Goal: Check status: Check status

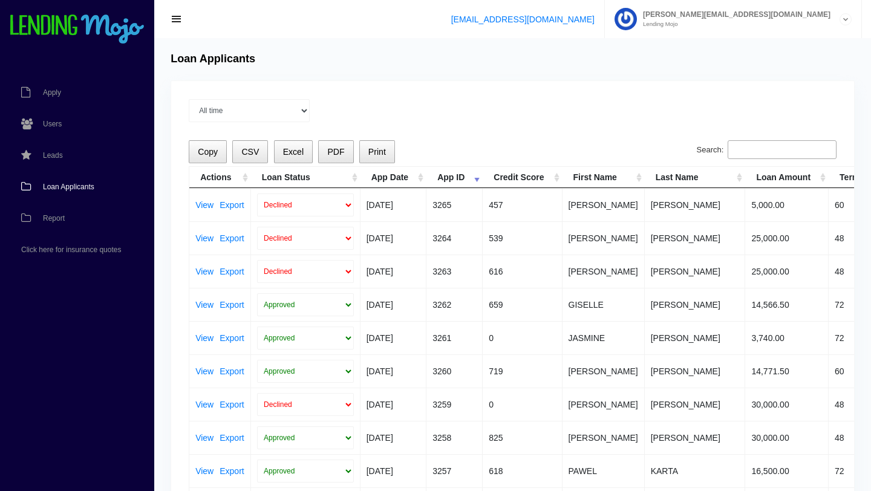
click at [70, 187] on span "Loan Applicants" at bounding box center [68, 186] width 51 height 7
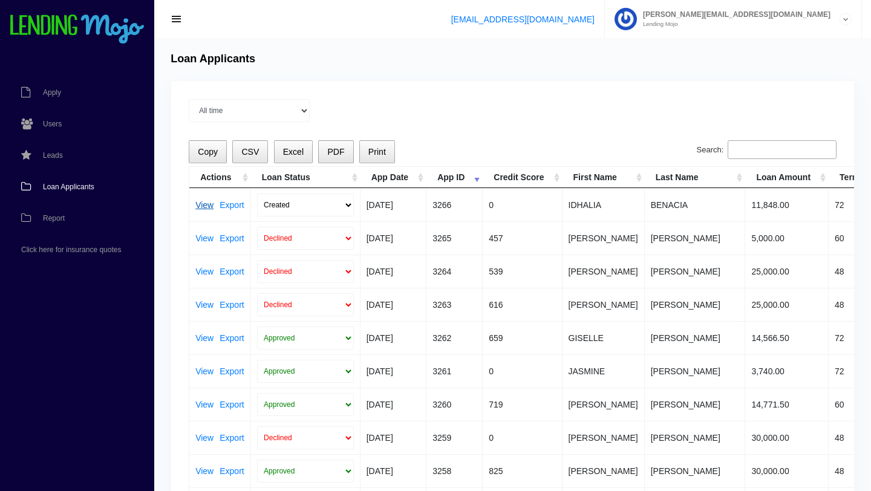
click at [201, 206] on link "View" at bounding box center [204, 205] width 18 height 8
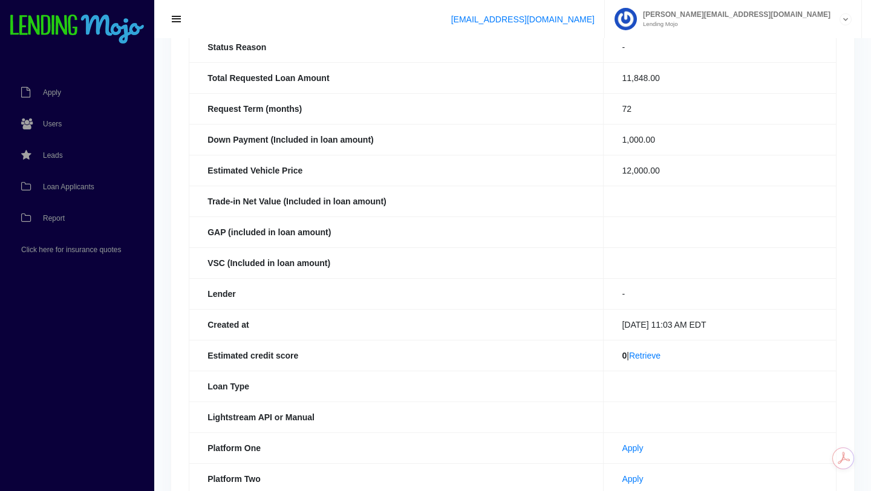
scroll to position [159, 0]
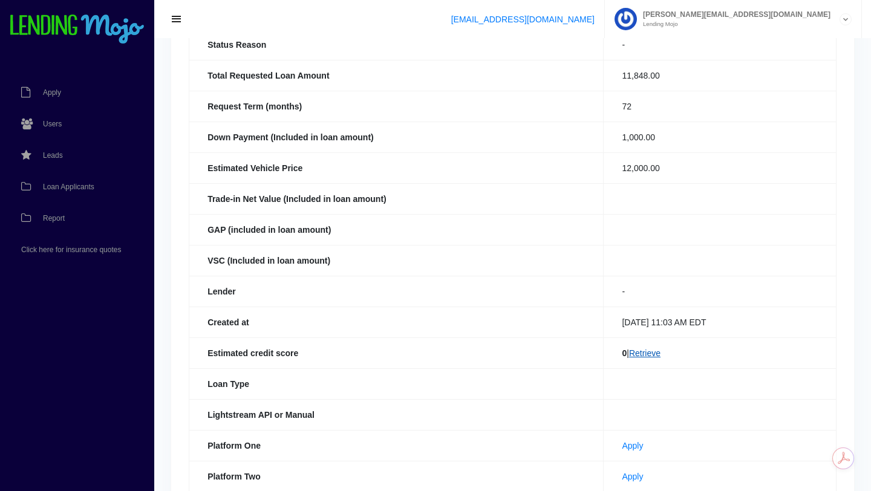
click at [642, 355] on link "Retrieve" at bounding box center [644, 354] width 31 height 10
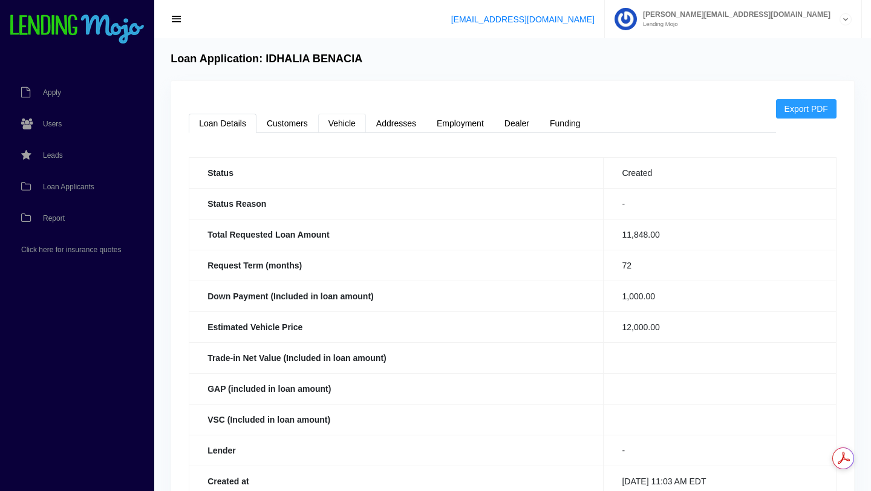
click at [344, 126] on link "Vehicle" at bounding box center [342, 123] width 48 height 19
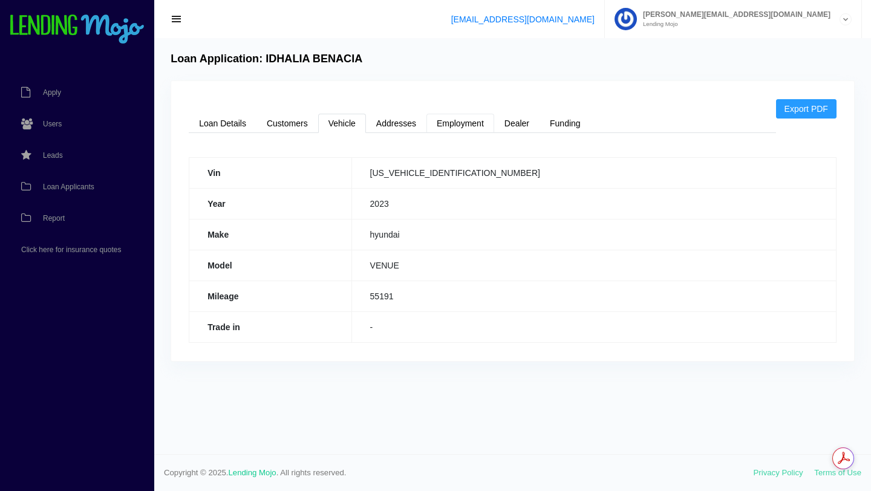
click at [457, 122] on link "Employment" at bounding box center [461, 123] width 68 height 19
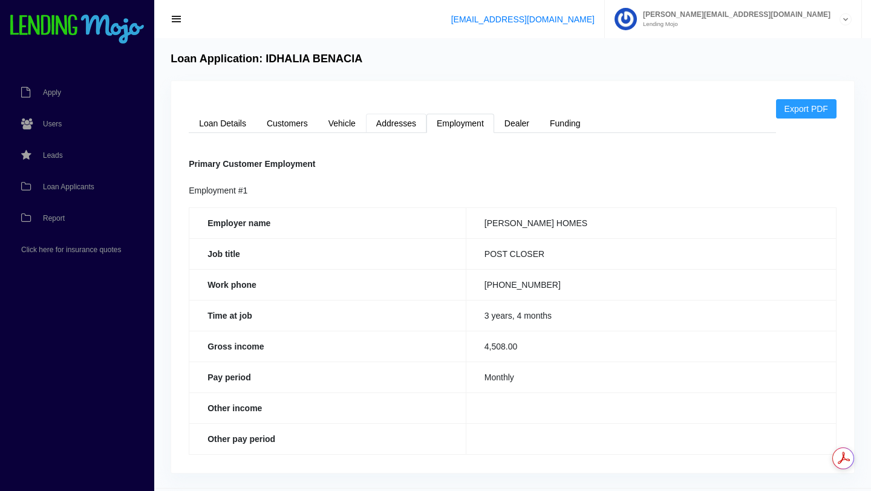
click at [391, 125] on link "Addresses" at bounding box center [396, 123] width 61 height 19
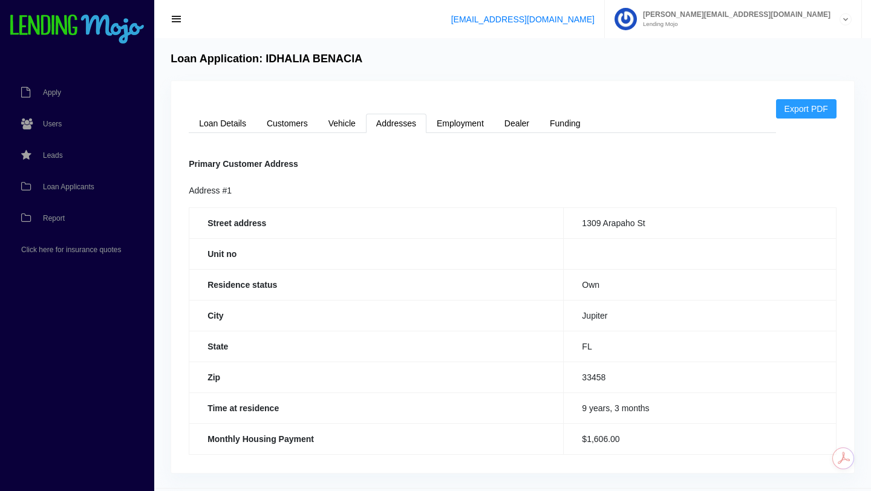
scroll to position [33, 0]
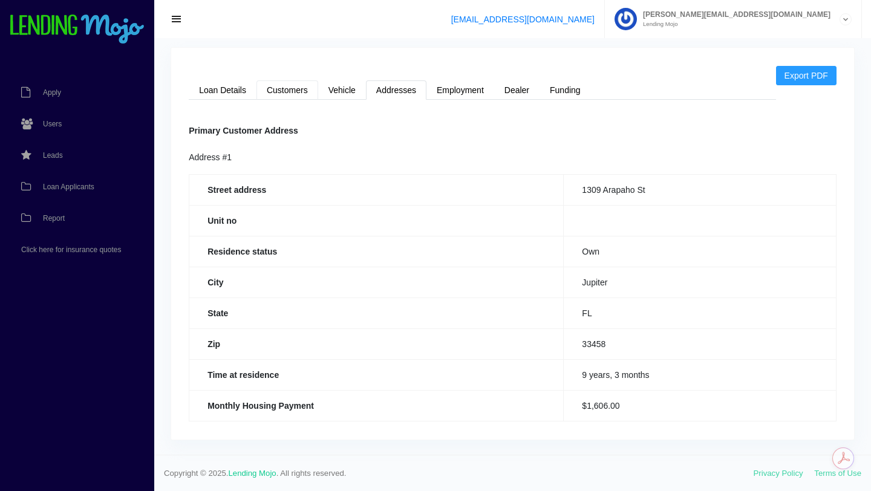
click at [292, 93] on link "Customers" at bounding box center [288, 89] width 62 height 19
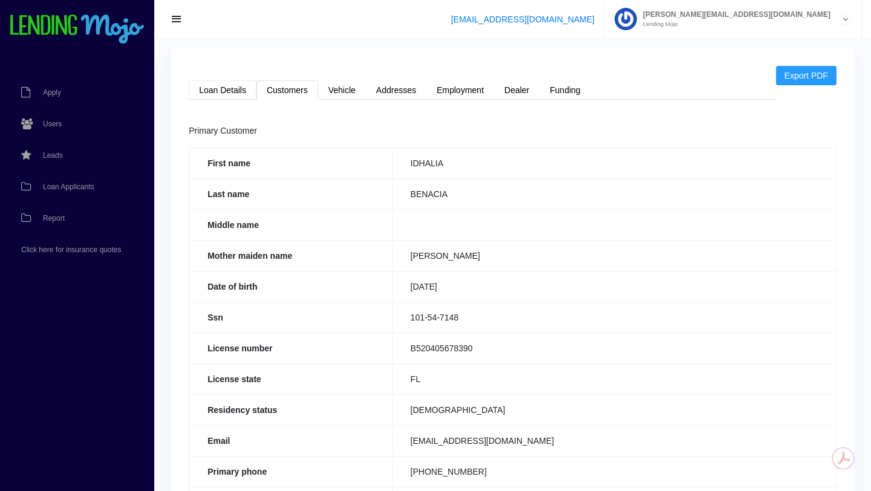
click at [234, 91] on link "Loan Details" at bounding box center [223, 89] width 68 height 19
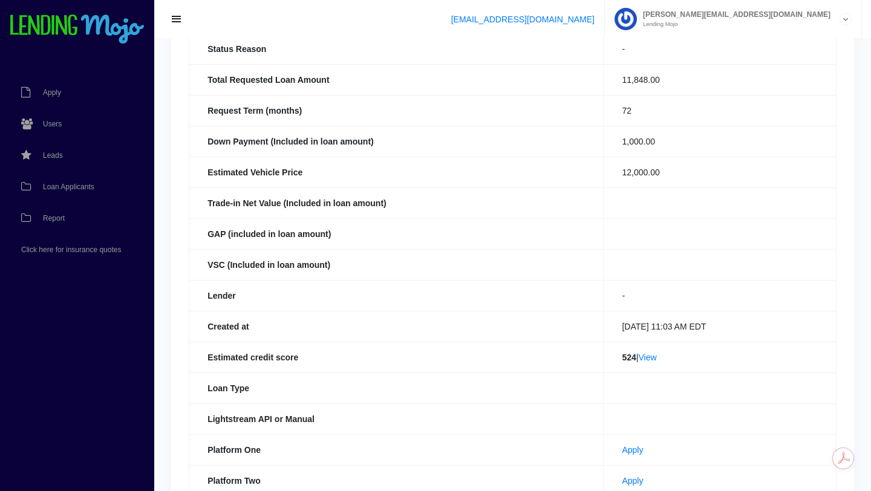
scroll to position [175, 0]
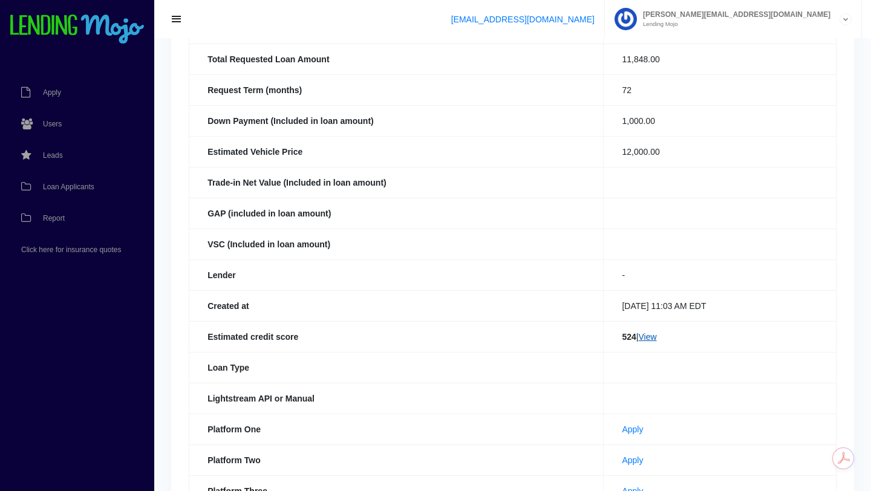
click at [645, 337] on link "View" at bounding box center [647, 337] width 18 height 10
